Goal: Entertainment & Leisure: Browse casually

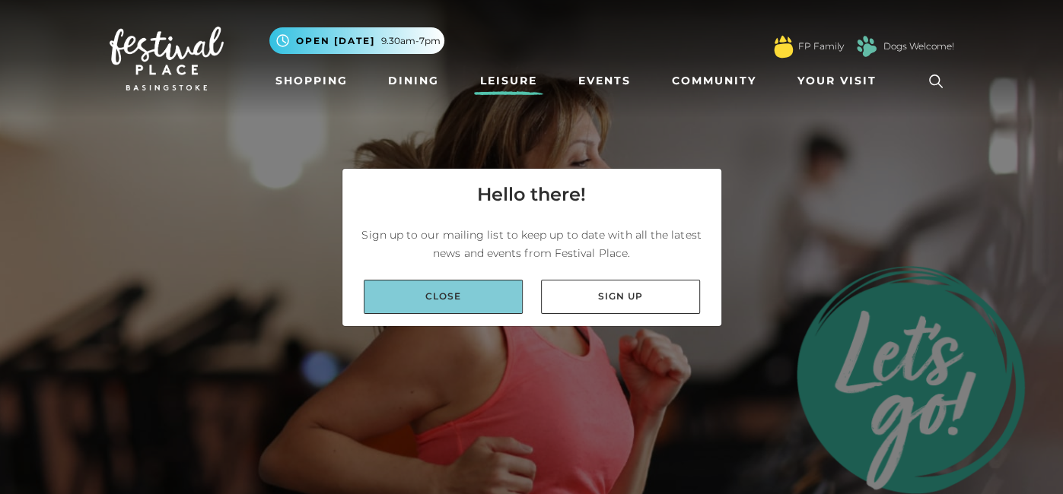
click at [463, 305] on link "Close" at bounding box center [443, 297] width 159 height 34
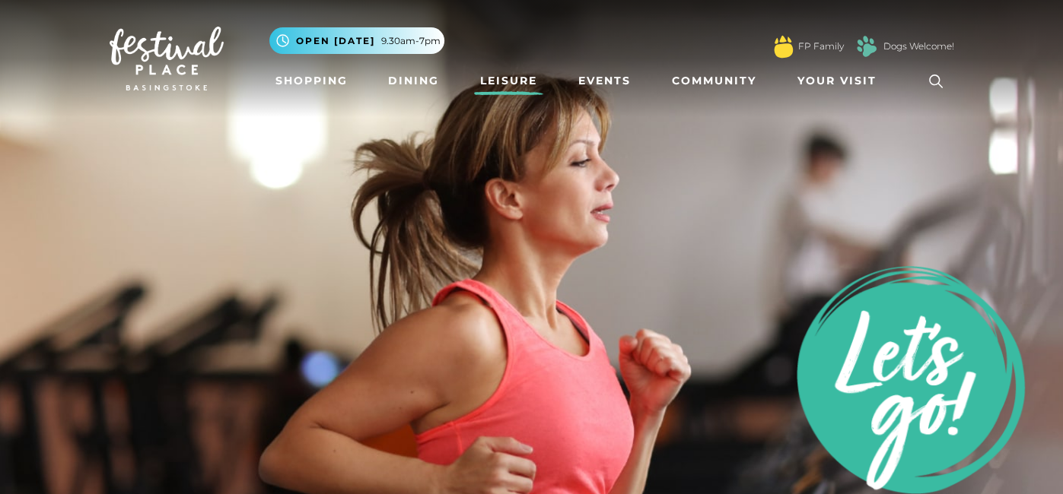
click at [517, 95] on link "Leisure" at bounding box center [508, 81] width 69 height 28
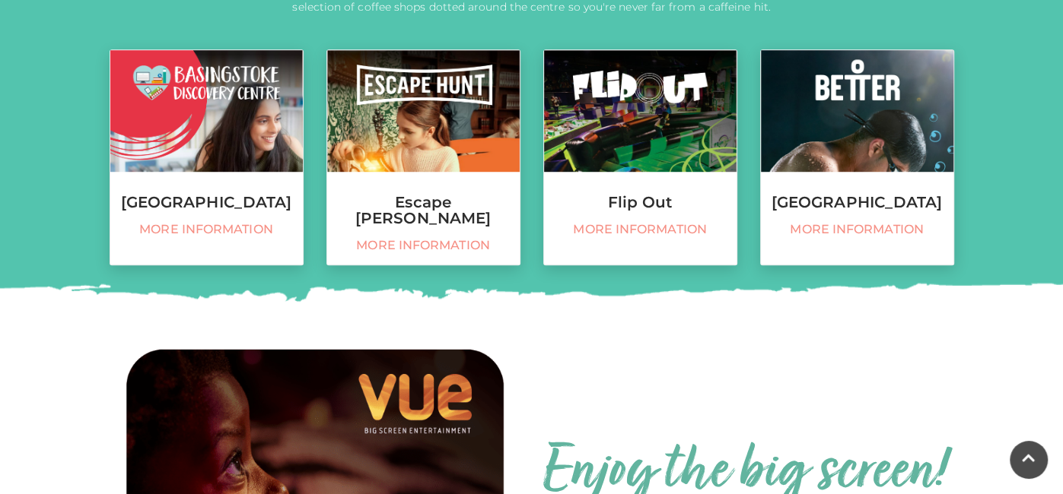
scroll to position [635, 0]
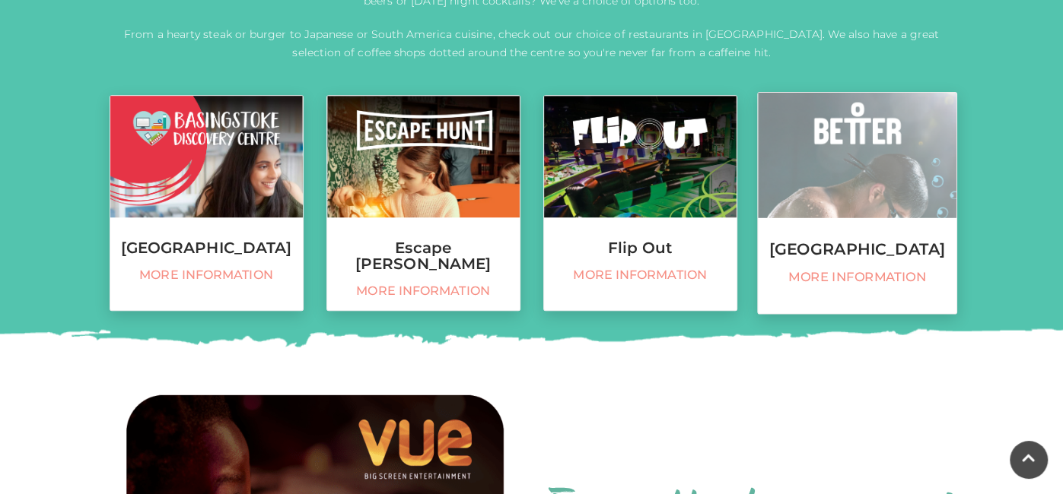
click at [878, 258] on h3 "Basingstoke Sports Centre" at bounding box center [857, 249] width 199 height 17
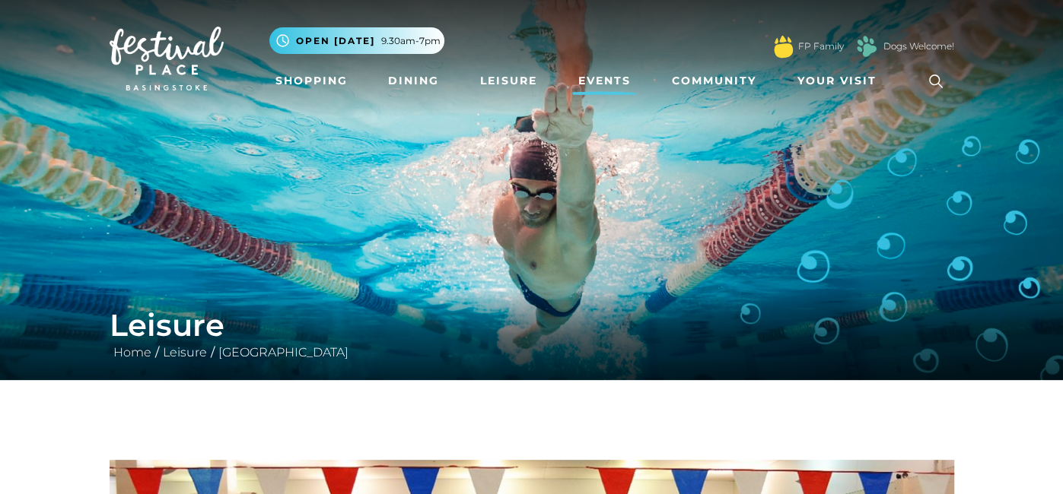
click at [605, 95] on link "Events" at bounding box center [604, 81] width 65 height 28
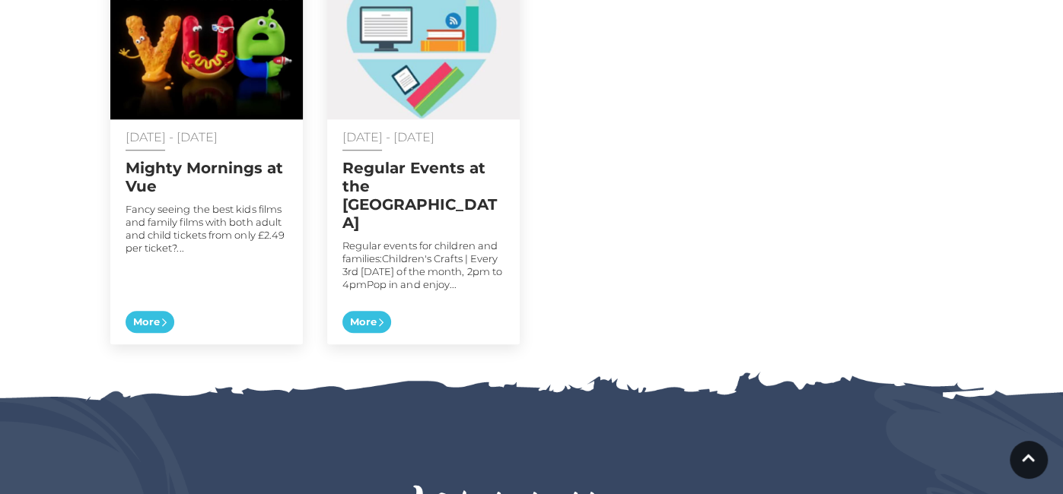
scroll to position [886, 0]
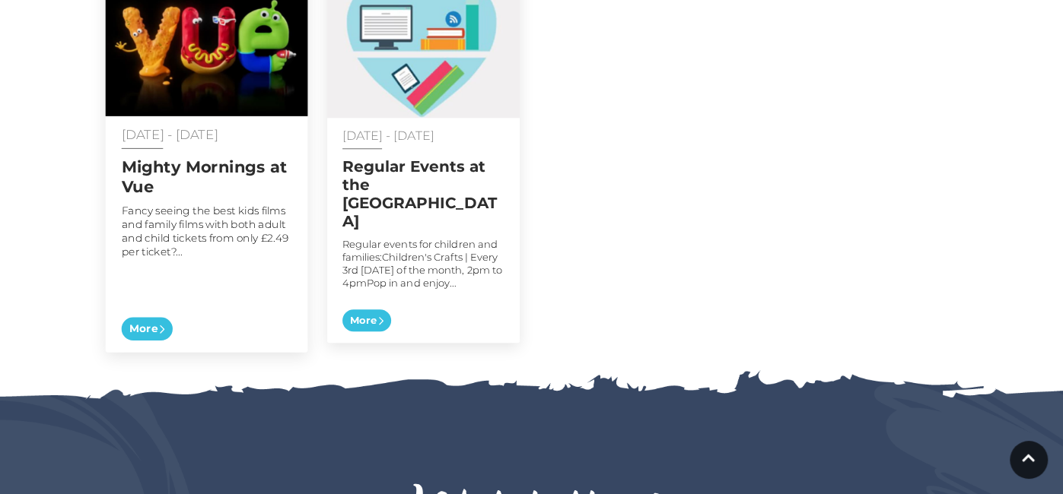
click at [164, 335] on icon at bounding box center [162, 330] width 5 height 10
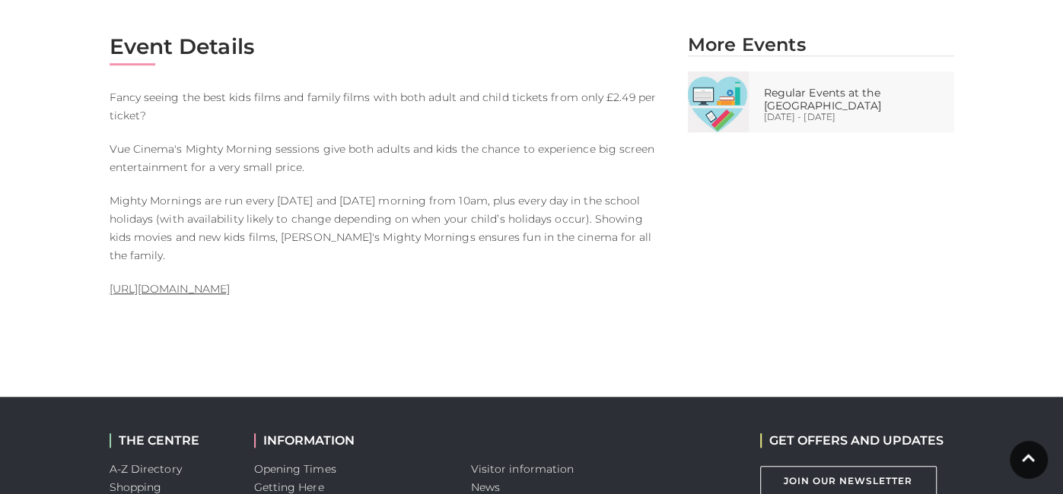
scroll to position [793, 0]
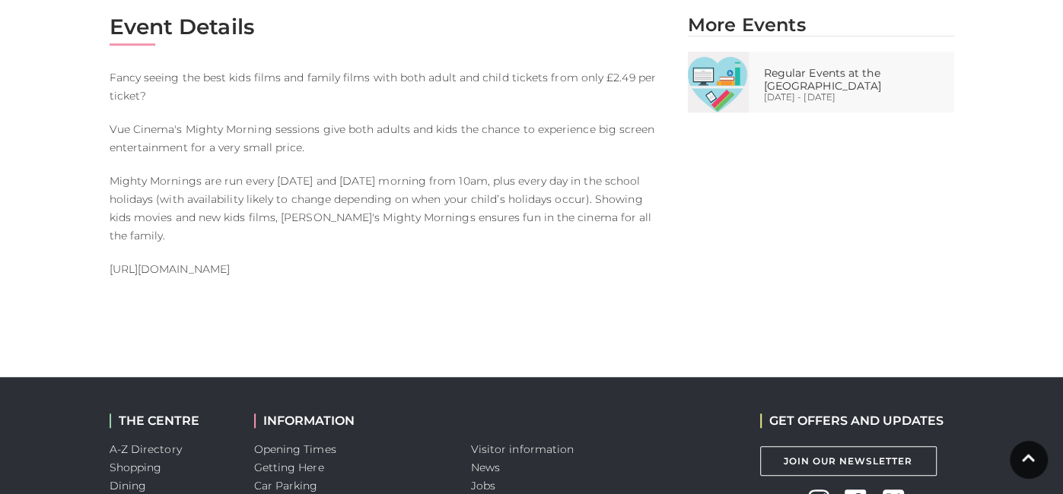
click at [230, 273] on link "[URL][DOMAIN_NAME]" at bounding box center [170, 269] width 120 height 14
